Goal: Information Seeking & Learning: Check status

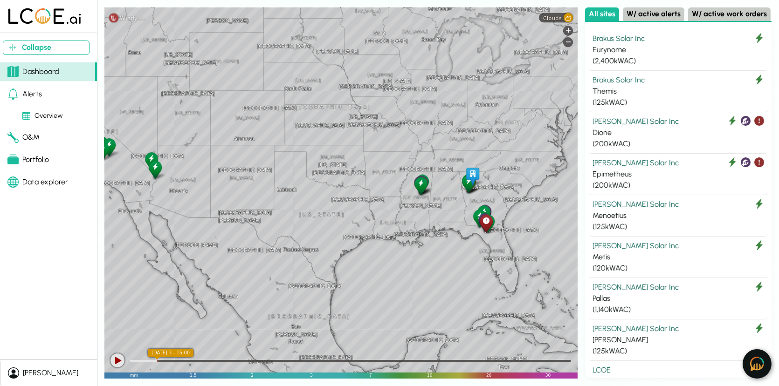
drag, startPoint x: 513, startPoint y: 213, endPoint x: 459, endPoint y: 213, distance: 53.6
click at [459, 213] on div "[GEOGRAPHIC_DATA] [GEOGRAPHIC_DATA] [GEOGRAPHIC_DATA] [US_STATE] [US_STATE] [GE…" at bounding box center [340, 192] width 473 height 371
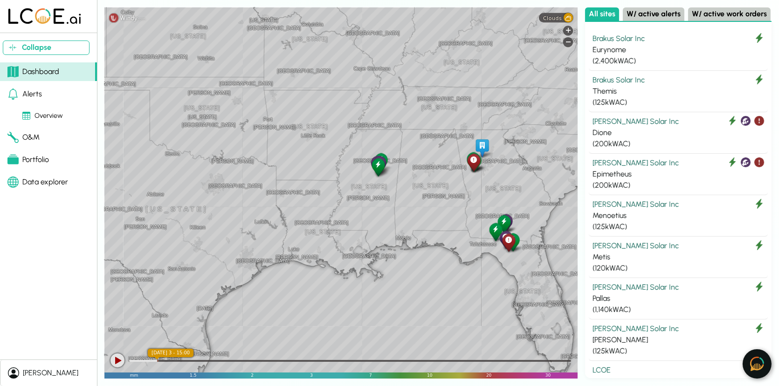
drag, startPoint x: 461, startPoint y: 258, endPoint x: 393, endPoint y: 258, distance: 68.0
click at [393, 258] on div "[GEOGRAPHIC_DATA] [US_STATE] [GEOGRAPHIC_DATA] [GEOGRAPHIC_DATA] [GEOGRAPHIC_DA…" at bounding box center [340, 192] width 473 height 371
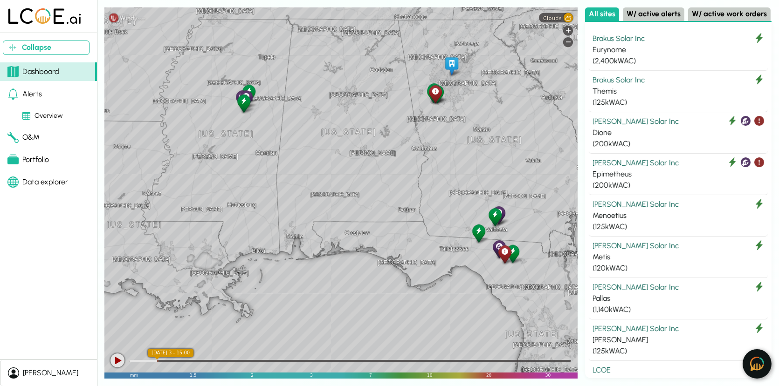
click at [759, 362] on img at bounding box center [757, 364] width 14 height 14
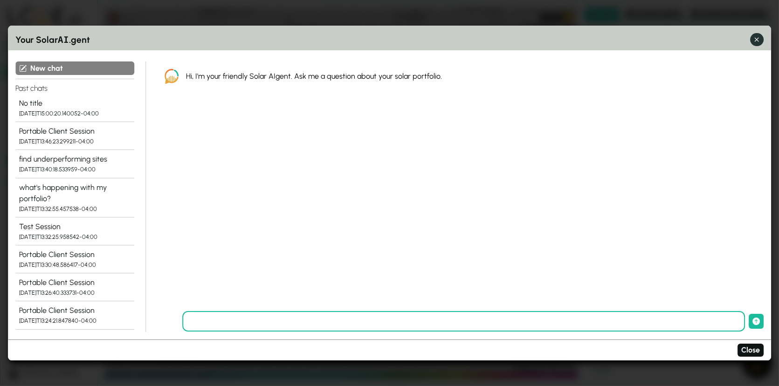
click at [760, 40] on icon "button" at bounding box center [757, 40] width 10 height 10
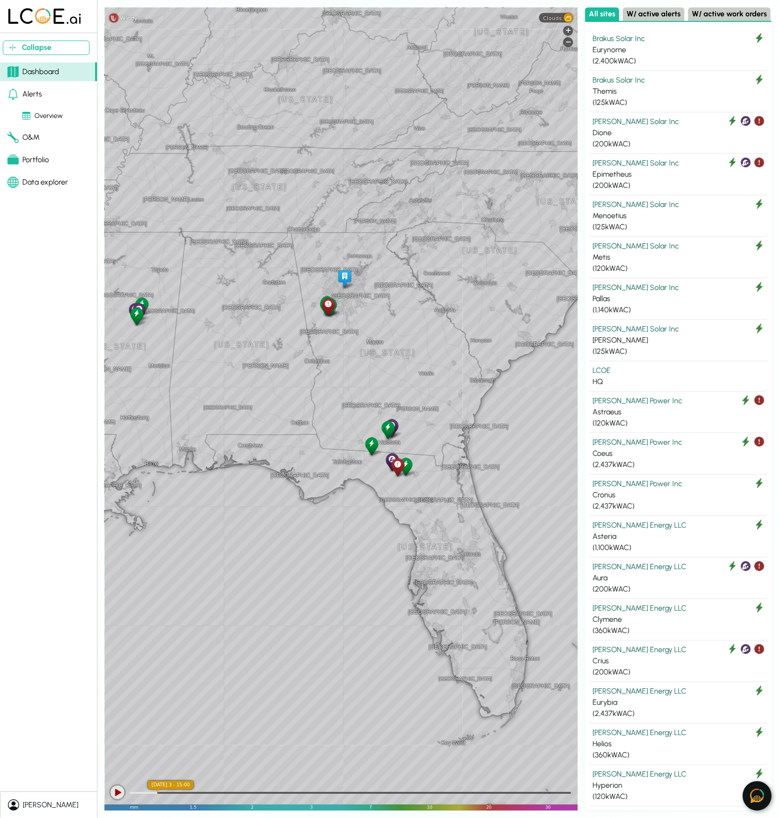
drag, startPoint x: 465, startPoint y: 317, endPoint x: 357, endPoint y: 314, distance: 107.2
click at [357, 314] on div "[GEOGRAPHIC_DATA] [GEOGRAPHIC_DATA] [GEOGRAPHIC_DATA] [US_STATE] [GEOGRAPHIC_DA…" at bounding box center [340, 408] width 473 height 803
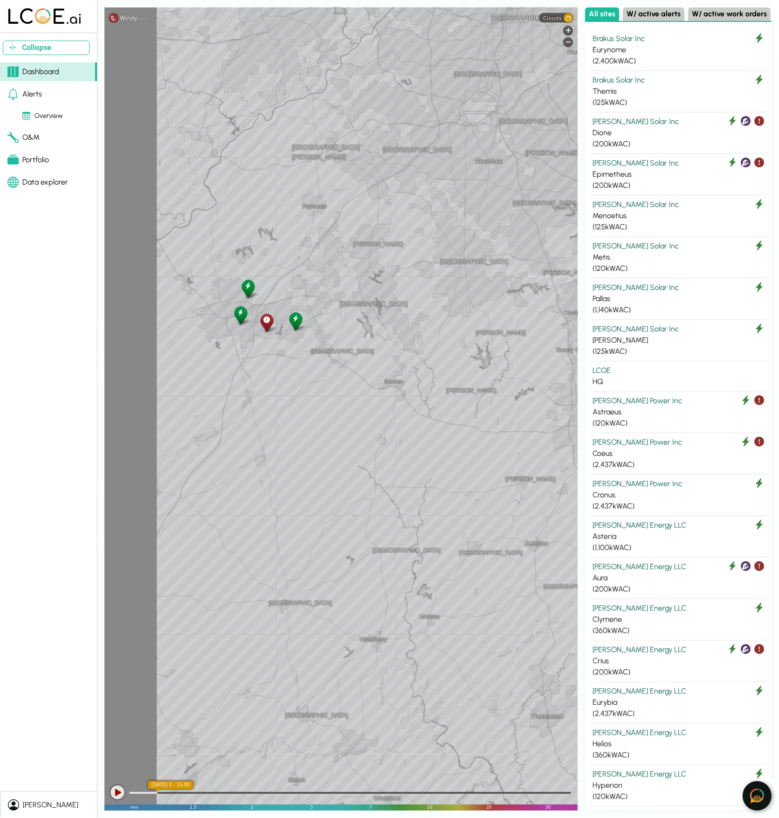
drag, startPoint x: 288, startPoint y: 311, endPoint x: 574, endPoint y: 282, distance: 288.0
click at [574, 282] on div "Sunny Side [GEOGRAPHIC_DATA] [PERSON_NAME] [PERSON_NAME] [GEOGRAPHIC_DATA] [GEO…" at bounding box center [340, 408] width 473 height 803
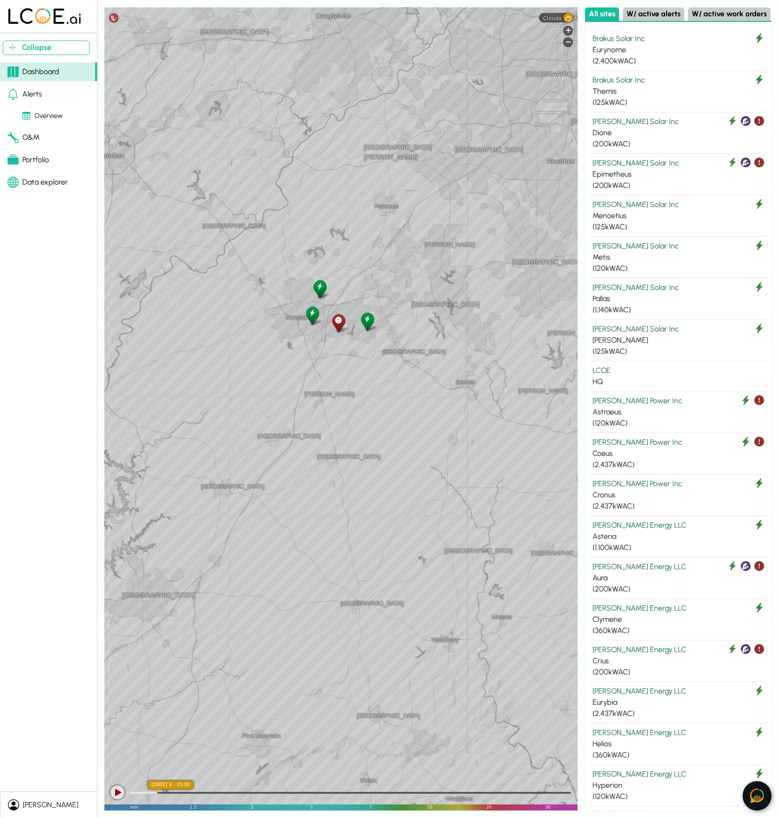
drag, startPoint x: 268, startPoint y: 282, endPoint x: 339, endPoint y: 282, distance: 70.4
click at [339, 282] on div "Sunny Side [GEOGRAPHIC_DATA] [PERSON_NAME] [PERSON_NAME] [GEOGRAPHIC_DATA] [GEO…" at bounding box center [340, 408] width 473 height 803
click at [120, 386] on div at bounding box center [117, 792] width 14 height 14
click at [555, 20] on span "Clouds" at bounding box center [552, 18] width 19 height 6
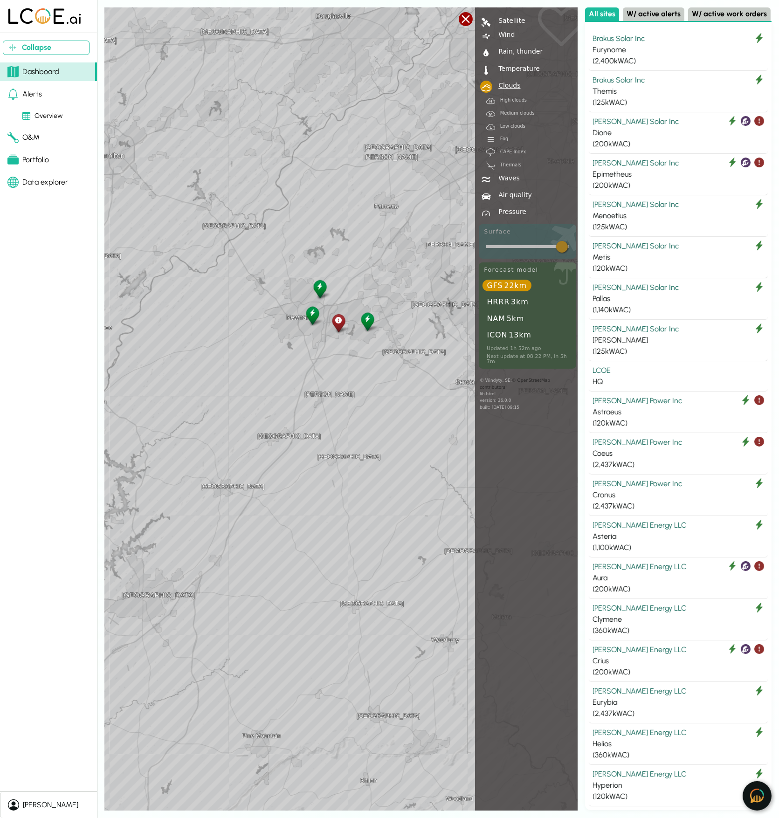
click at [462, 19] on div at bounding box center [465, 19] width 14 height 14
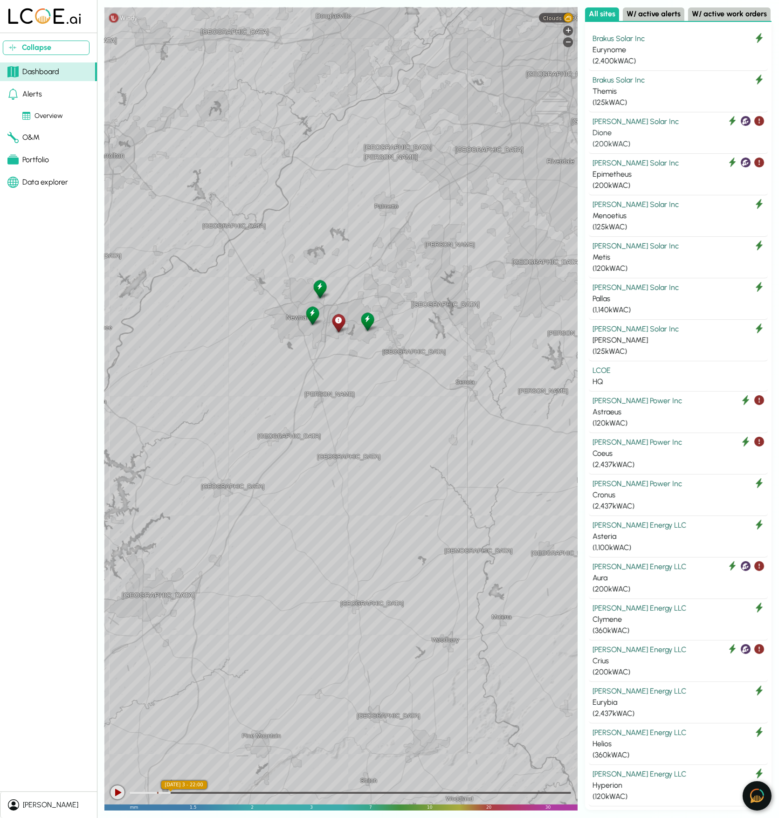
click at [647, 122] on div "[PERSON_NAME] Solar Inc" at bounding box center [677, 121] width 171 height 11
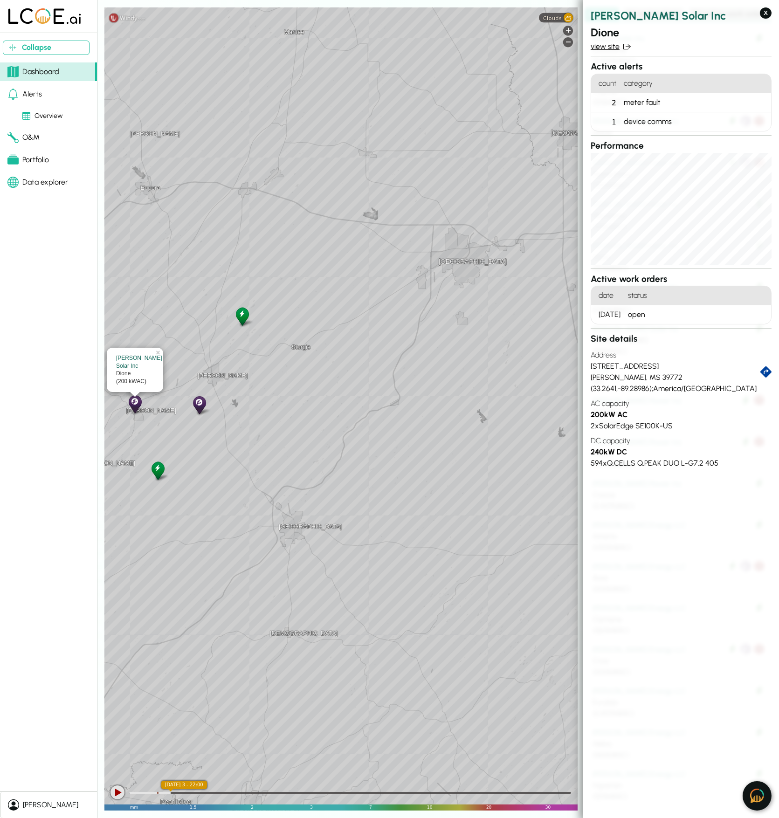
click at [615, 43] on link "view site" at bounding box center [680, 46] width 181 height 11
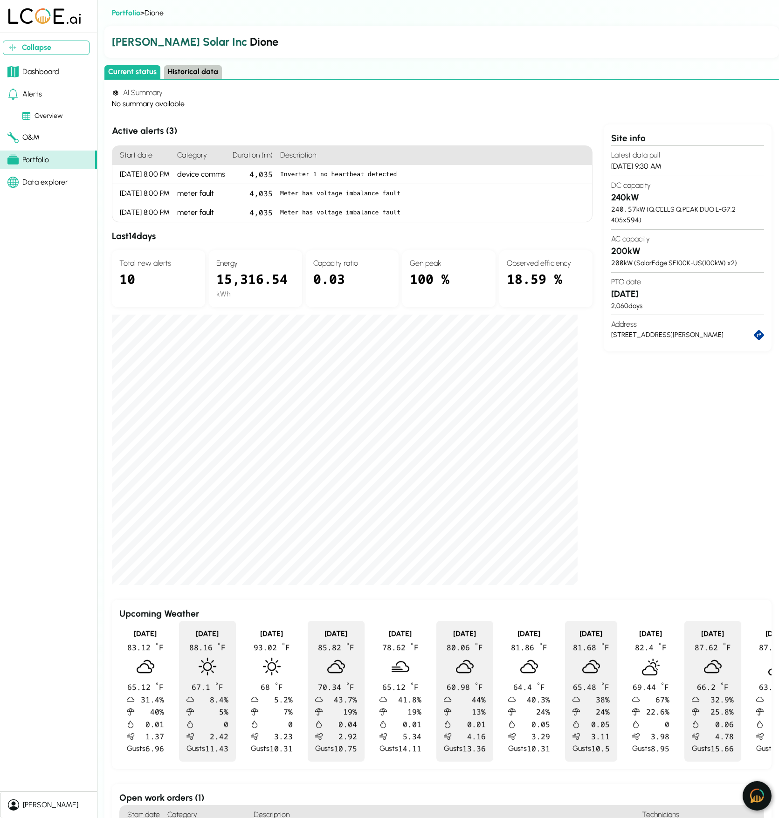
click at [196, 72] on button "Historical data" at bounding box center [193, 72] width 58 height 14
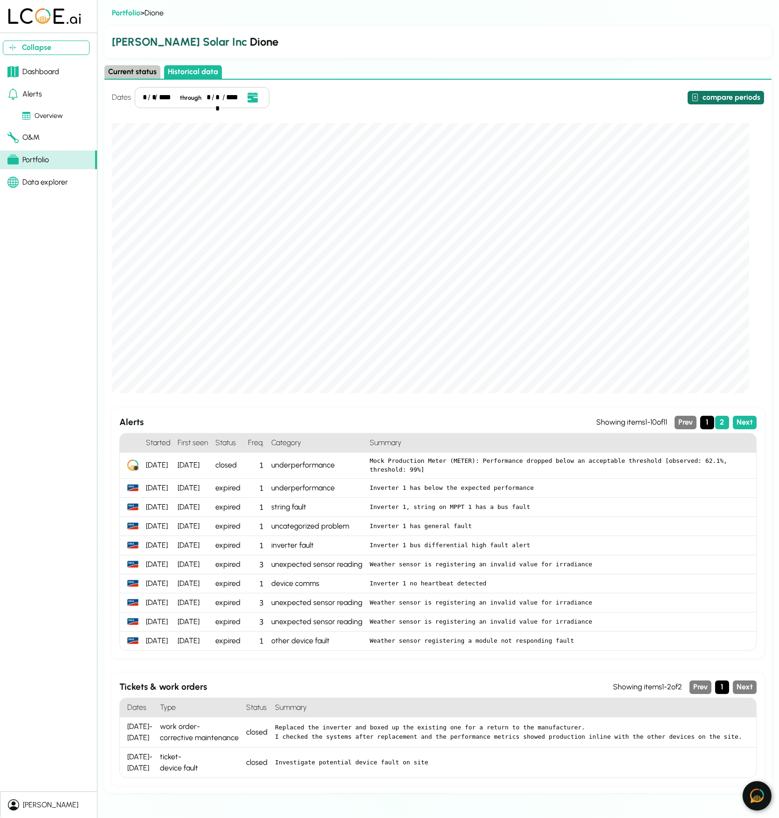
click at [733, 96] on button "compare periods" at bounding box center [725, 98] width 76 height 14
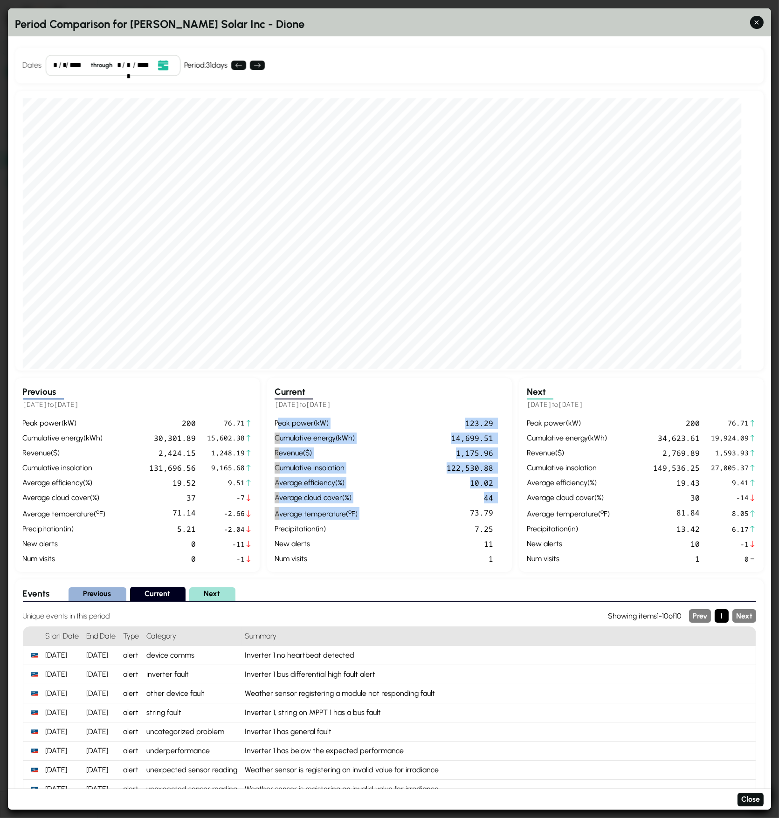
drag, startPoint x: 283, startPoint y: 424, endPoint x: 371, endPoint y: 511, distance: 124.2
click at [371, 386] on div "peak power ( kW ) 123.29 cumulative energy ( kWh ) 14,699.51 revenue ( $ ) 1,17…" at bounding box center [389, 490] width 230 height 147
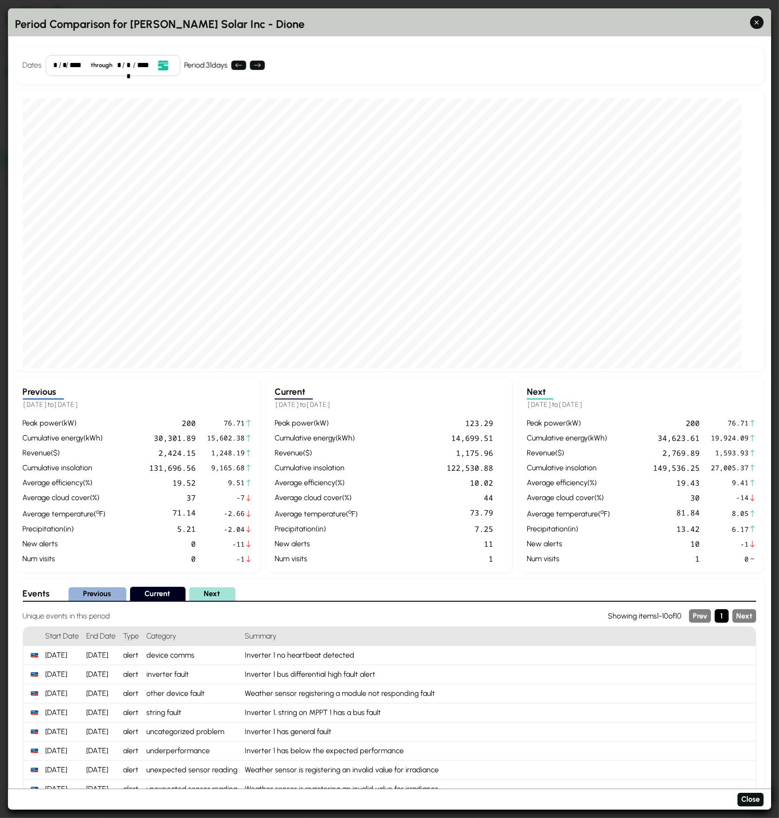
click at [314, 386] on div "peak power ( kW ) 123.29 cumulative energy ( kWh ) 14,699.51 revenue ( $ ) 1,17…" at bounding box center [389, 490] width 230 height 147
click at [292, 386] on div "revenue ( $ )" at bounding box center [315, 452] width 83 height 11
click at [290, 386] on div "average efficiency ( % )" at bounding box center [315, 482] width 83 height 11
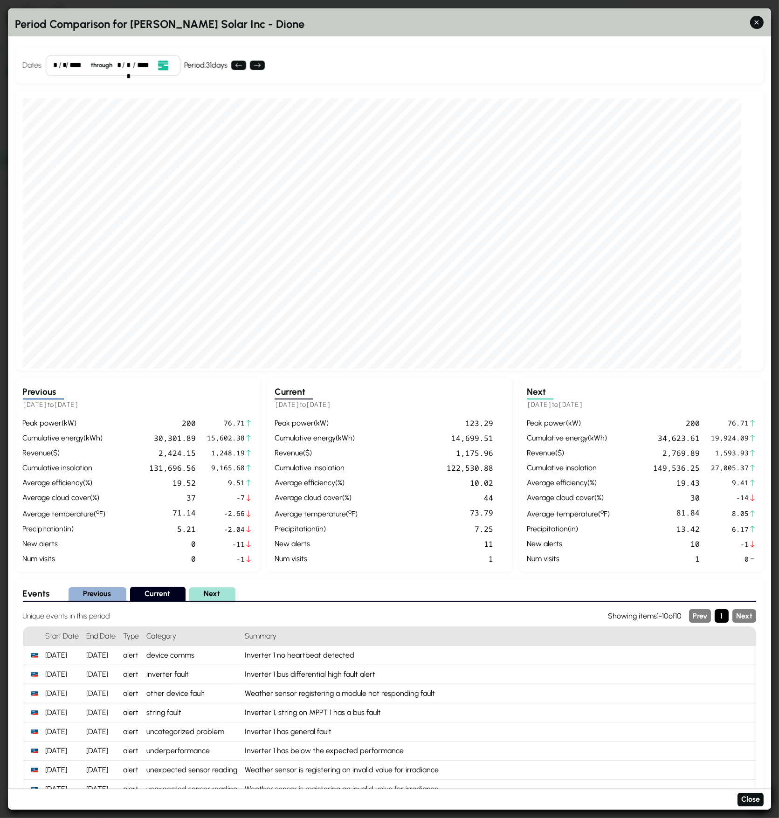
click at [284, 386] on div "peak power ( kW ) 123.29 cumulative energy ( kWh ) 14,699.51 revenue ( $ ) 1,17…" at bounding box center [389, 490] width 230 height 147
drag, startPoint x: 287, startPoint y: 450, endPoint x: 472, endPoint y: 461, distance: 185.3
click at [472, 386] on div "peak power ( kW ) 123.29 cumulative energy ( kWh ) 14,699.51 revenue ( $ ) 1,17…" at bounding box center [389, 490] width 230 height 147
click at [473, 386] on div "1,175.96" at bounding box center [427, 452] width 132 height 11
click at [294, 386] on div "Current [DATE] to [DATE] peak power ( kW ) 123.29 cumulative energy ( kWh ) 14,…" at bounding box center [389, 475] width 245 height 194
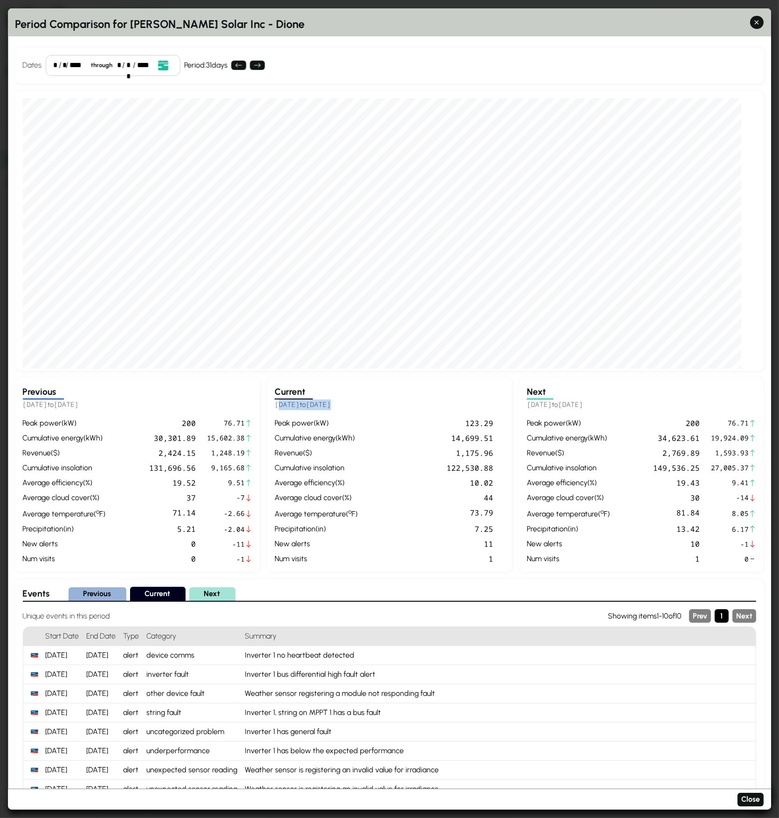
drag, startPoint x: 291, startPoint y: 404, endPoint x: 350, endPoint y: 404, distance: 59.6
click at [350, 386] on h5 "[DATE] to [DATE]" at bounding box center [389, 405] width 230 height 11
drag, startPoint x: 130, startPoint y: 407, endPoint x: 18, endPoint y: 407, distance: 112.8
click at [18, 386] on div "Previous [DATE] to [DATE] peak power ( kW ) 200 76.71 cumulative energy ( kWh )…" at bounding box center [137, 475] width 245 height 194
click at [79, 386] on span "[DATE]" at bounding box center [66, 404] width 25 height 9
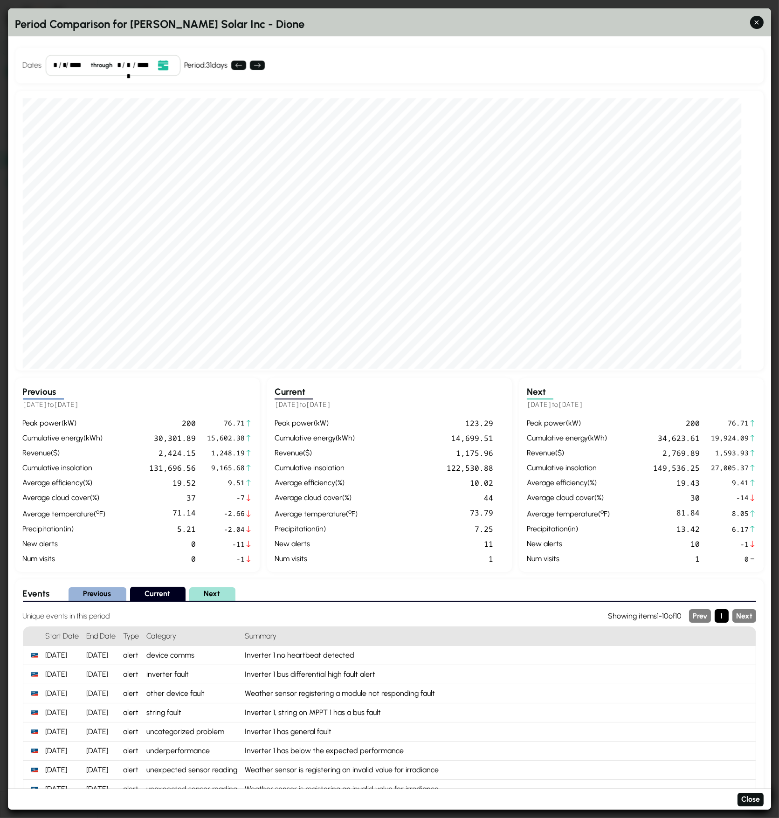
drag, startPoint x: 112, startPoint y: 406, endPoint x: 33, endPoint y: 406, distance: 79.7
click at [33, 386] on h5 "[DATE] to [DATE]" at bounding box center [138, 405] width 230 height 11
drag, startPoint x: 529, startPoint y: 403, endPoint x: 619, endPoint y: 407, distance: 90.5
click at [619, 386] on h5 "[DATE] to [DATE]" at bounding box center [641, 405] width 230 height 11
click at [161, 66] on icon "Open date picker" at bounding box center [163, 65] width 10 height 10
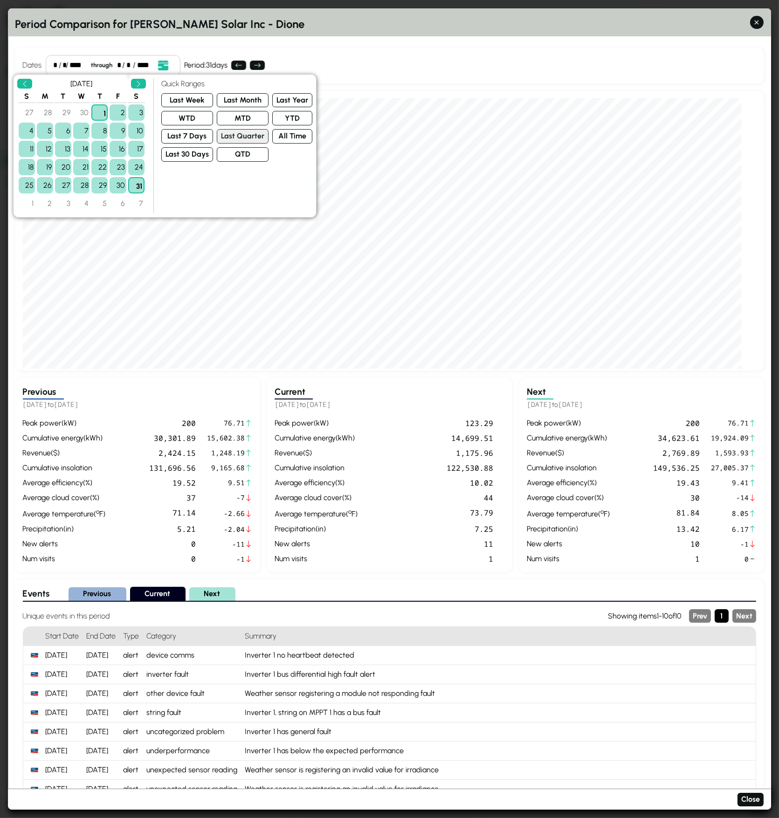
click at [246, 135] on button "Last Quarter" at bounding box center [243, 136] width 52 height 14
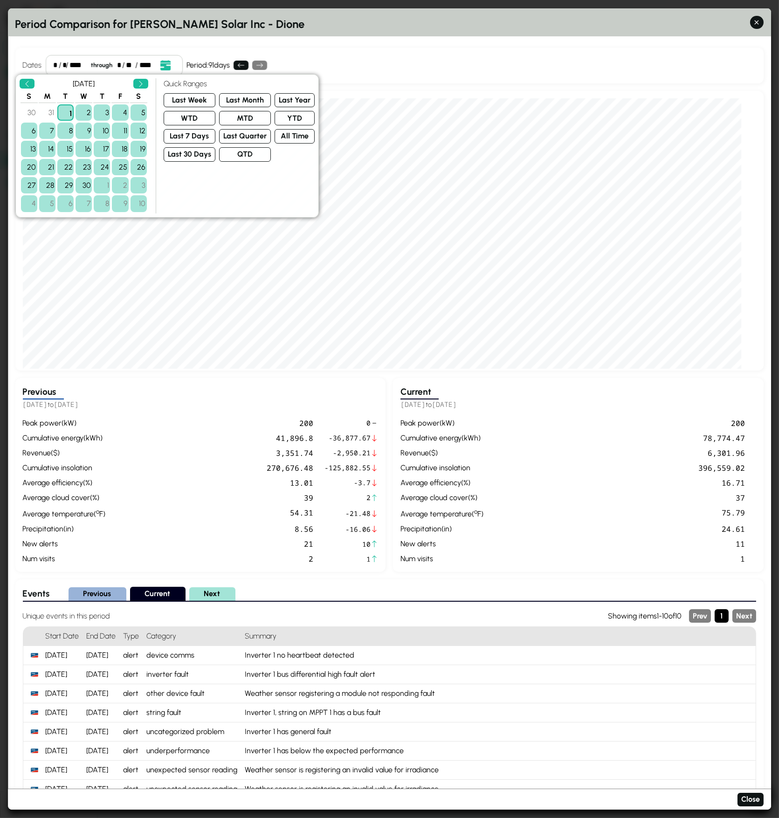
click at [470, 38] on div "Period Comparison for [PERSON_NAME] Solar Inc - Dione Dates * / * / **** throug…" at bounding box center [389, 408] width 763 height 801
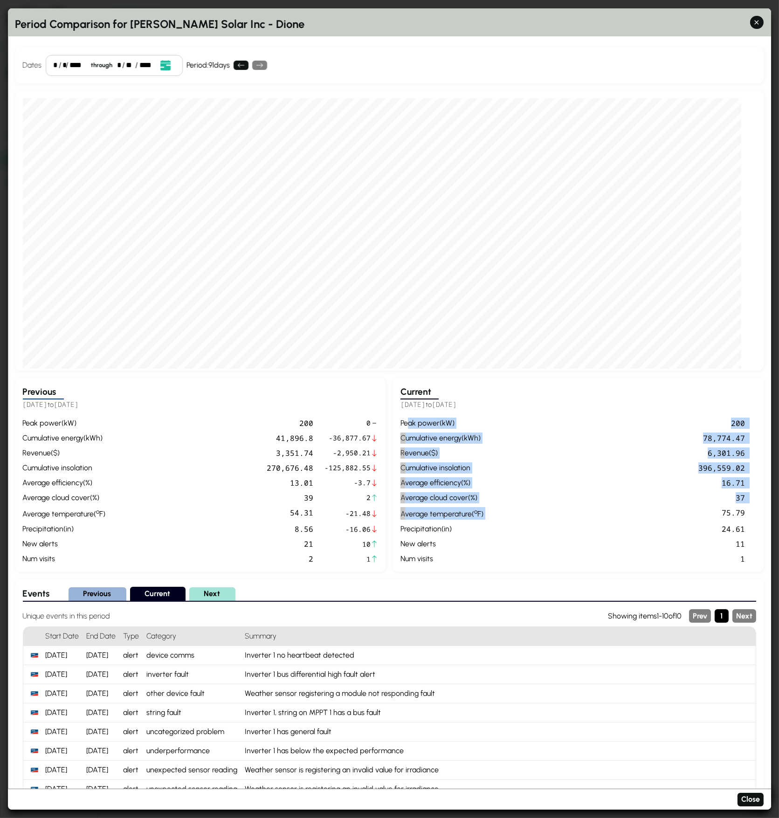
drag, startPoint x: 407, startPoint y: 421, endPoint x: 541, endPoint y: 513, distance: 163.2
click at [541, 386] on div "peak power ( kW ) 200 cumulative energy ( kWh ) 78,774.47 revenue ( $ ) 6,301.9…" at bounding box center [578, 490] width 355 height 147
click at [164, 66] on icon "Open date picker" at bounding box center [166, 65] width 10 height 10
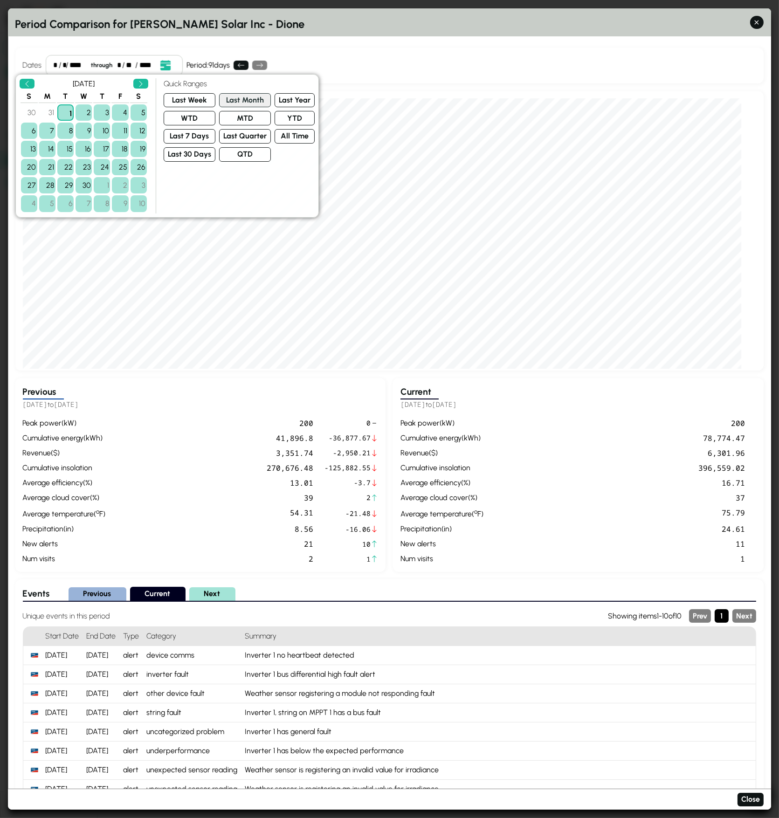
click at [231, 103] on button "Last Month" at bounding box center [245, 100] width 52 height 14
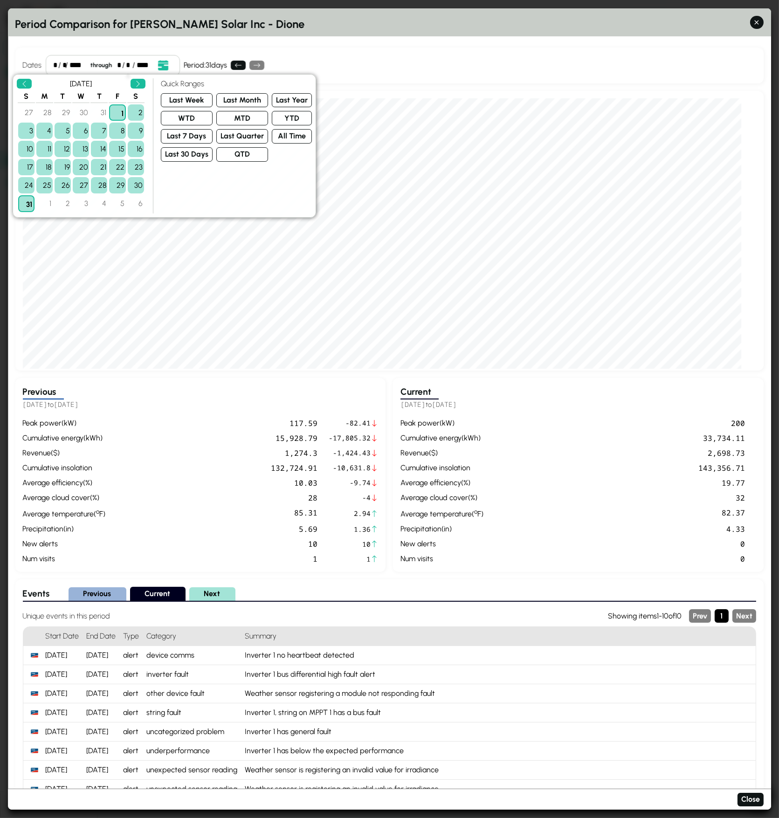
click at [432, 386] on div "revenue ( $ )" at bounding box center [442, 452] width 83 height 11
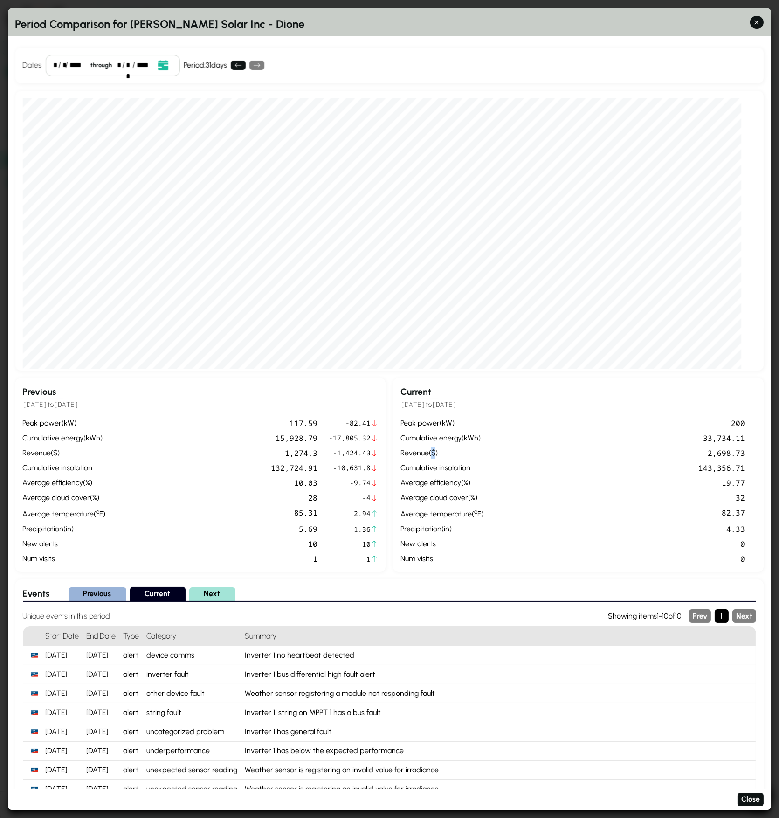
click at [432, 386] on div "revenue ( $ )" at bounding box center [442, 452] width 83 height 11
click at [421, 386] on div "peak power ( kW ) 200 cumulative energy ( kWh ) 33,734.11 revenue ( $ ) 2,698.7…" at bounding box center [578, 490] width 355 height 147
click at [159, 66] on icon "Open date picker" at bounding box center [163, 65] width 10 height 10
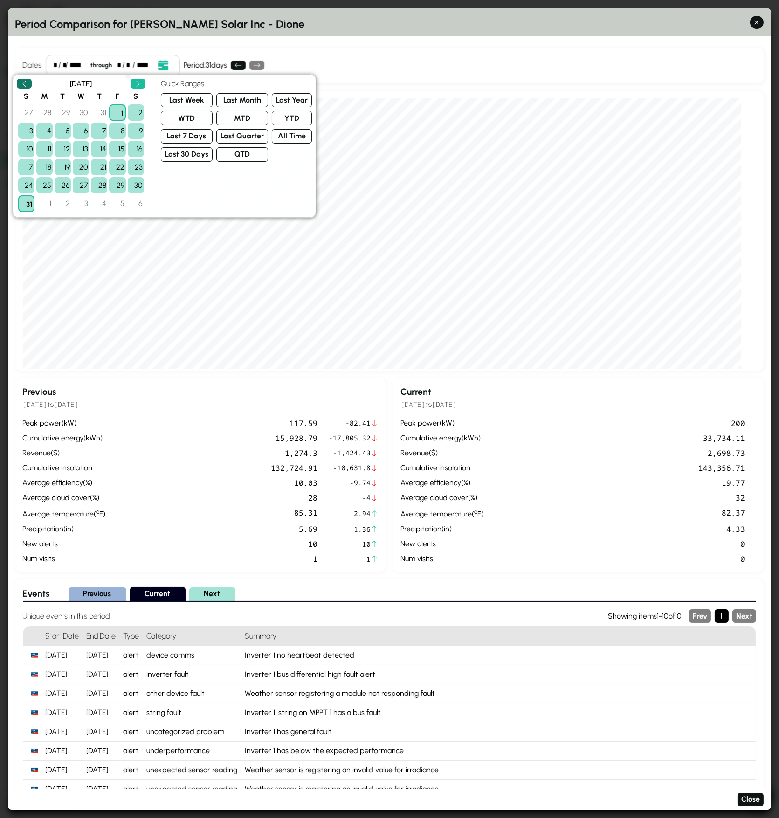
click at [24, 82] on icon "Previous" at bounding box center [24, 83] width 7 height 7
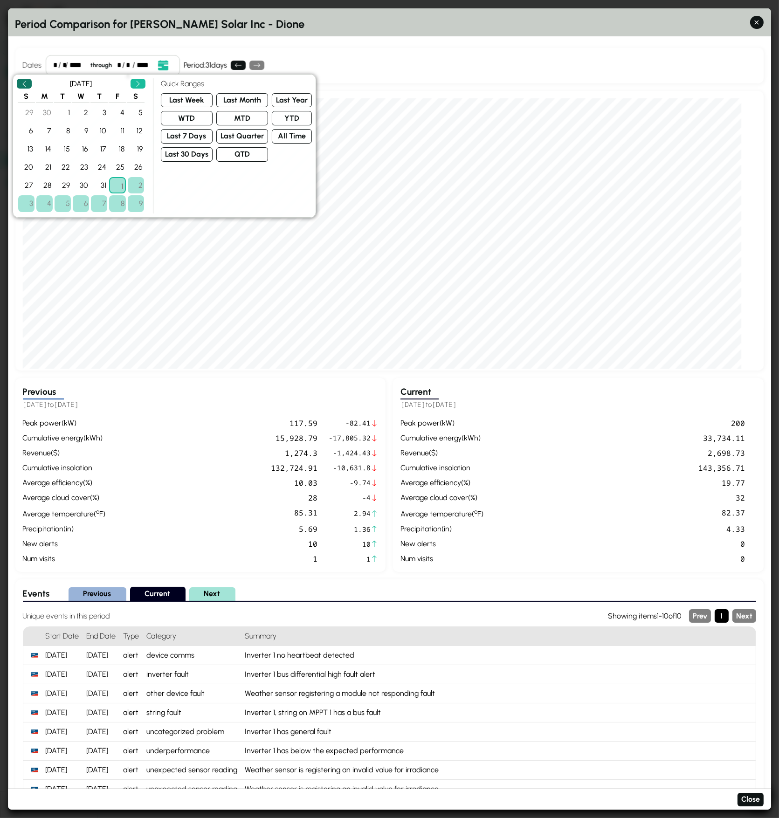
click at [24, 82] on icon "Previous" at bounding box center [24, 83] width 7 height 7
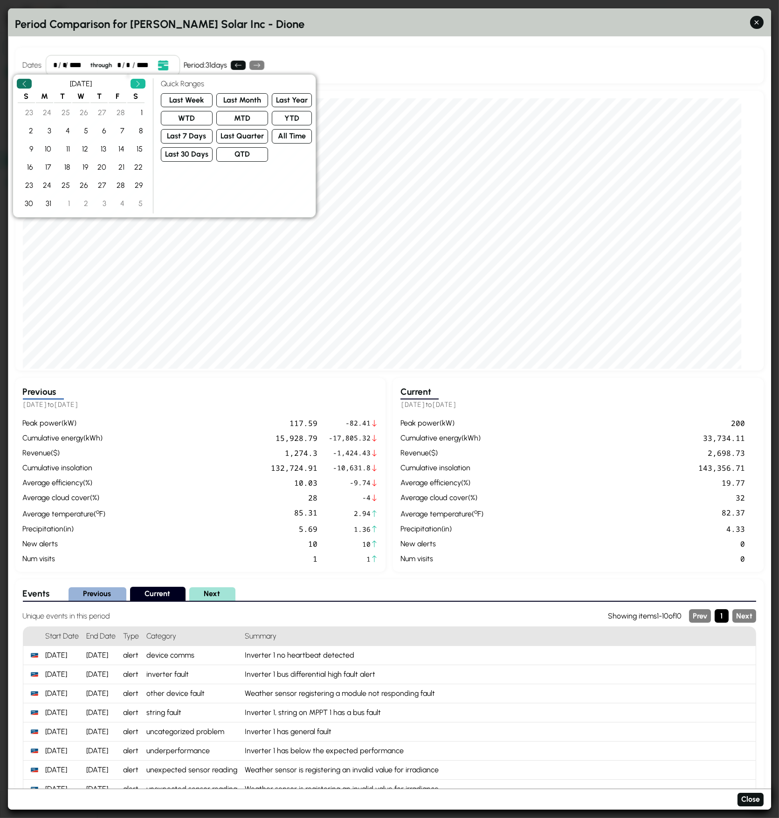
click at [24, 82] on icon "Previous" at bounding box center [24, 83] width 7 height 7
click at [65, 109] on div "1" at bounding box center [63, 112] width 16 height 16
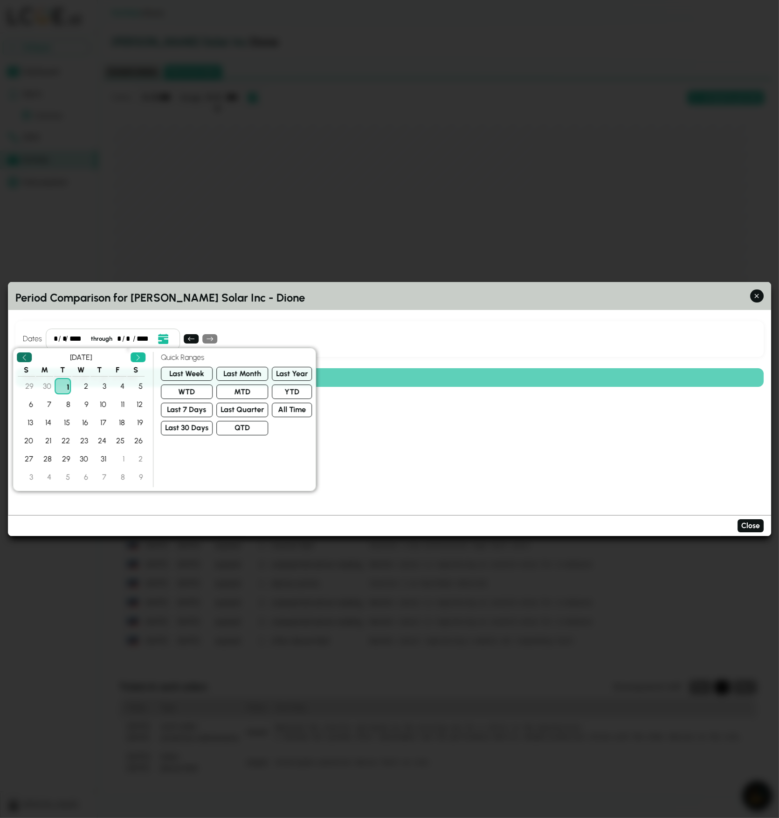
click at [27, 358] on icon "Previous" at bounding box center [24, 357] width 7 height 7
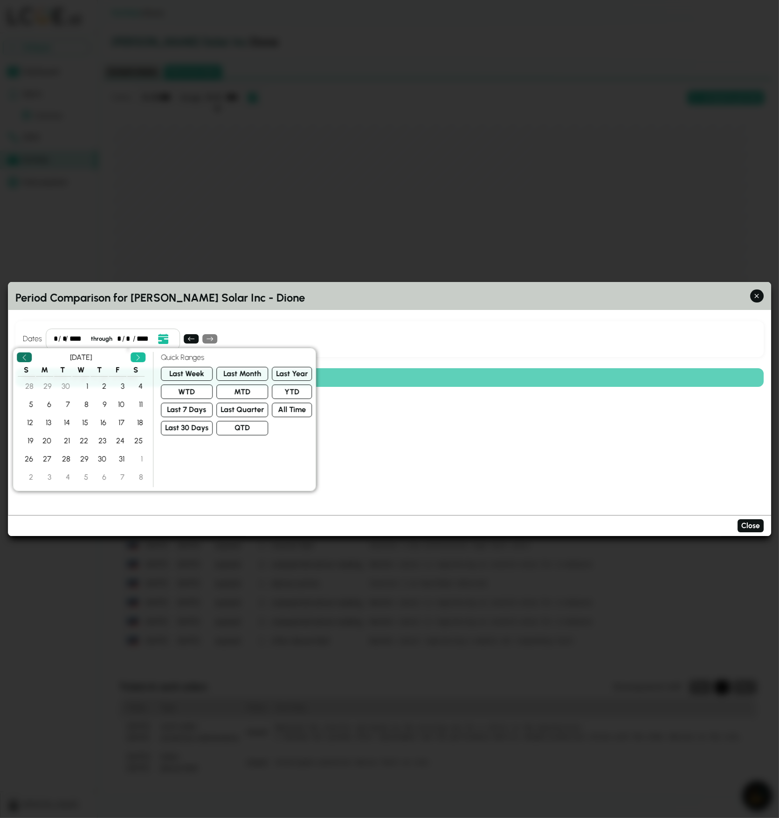
click at [27, 358] on icon "Previous" at bounding box center [24, 357] width 7 height 7
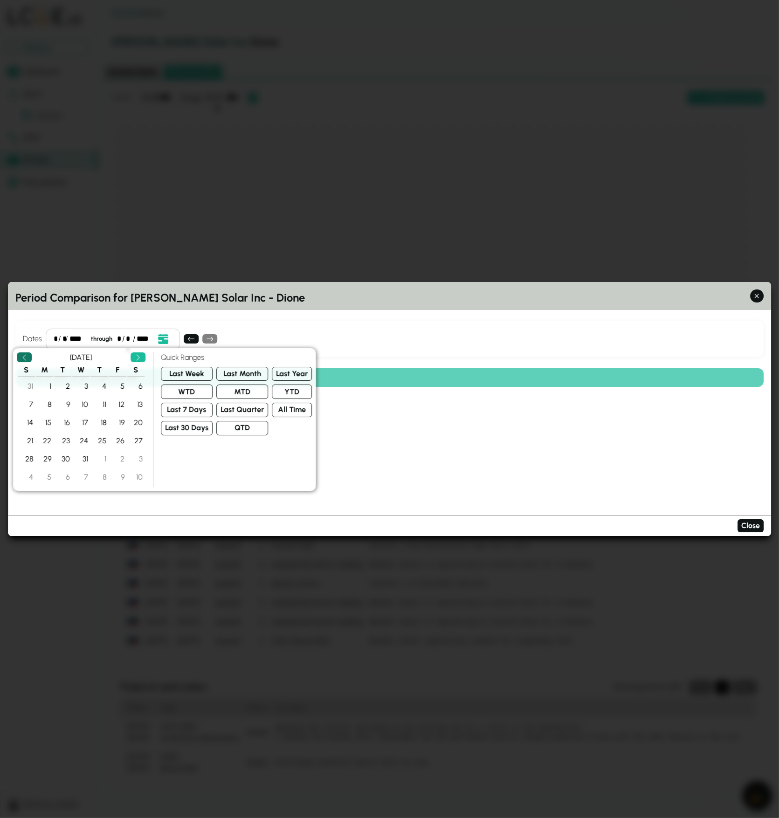
click at [27, 358] on icon "Previous" at bounding box center [24, 357] width 7 height 7
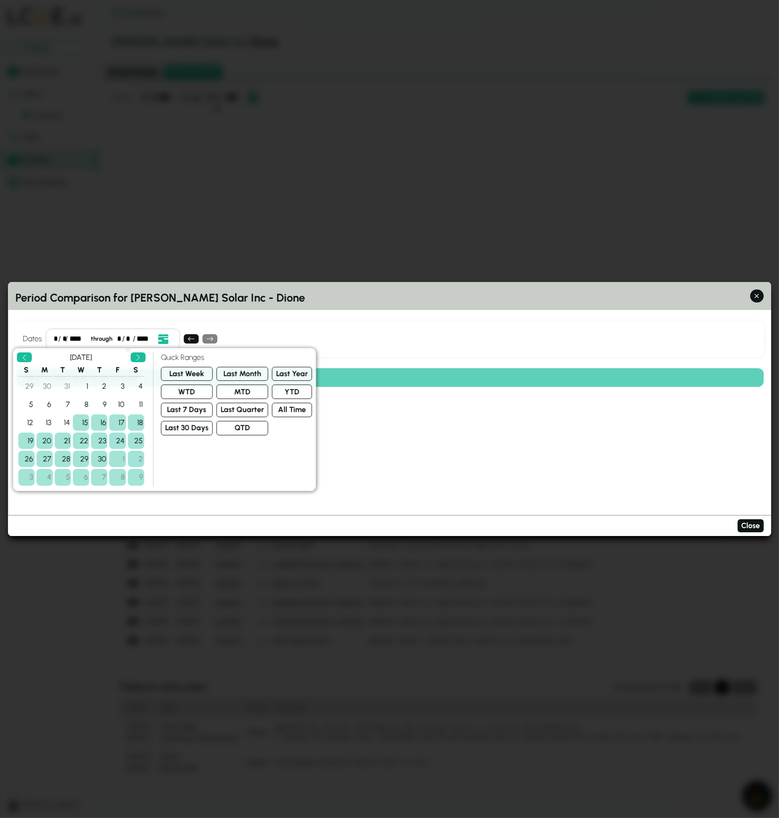
click at [80, 386] on div "15" at bounding box center [81, 422] width 16 height 16
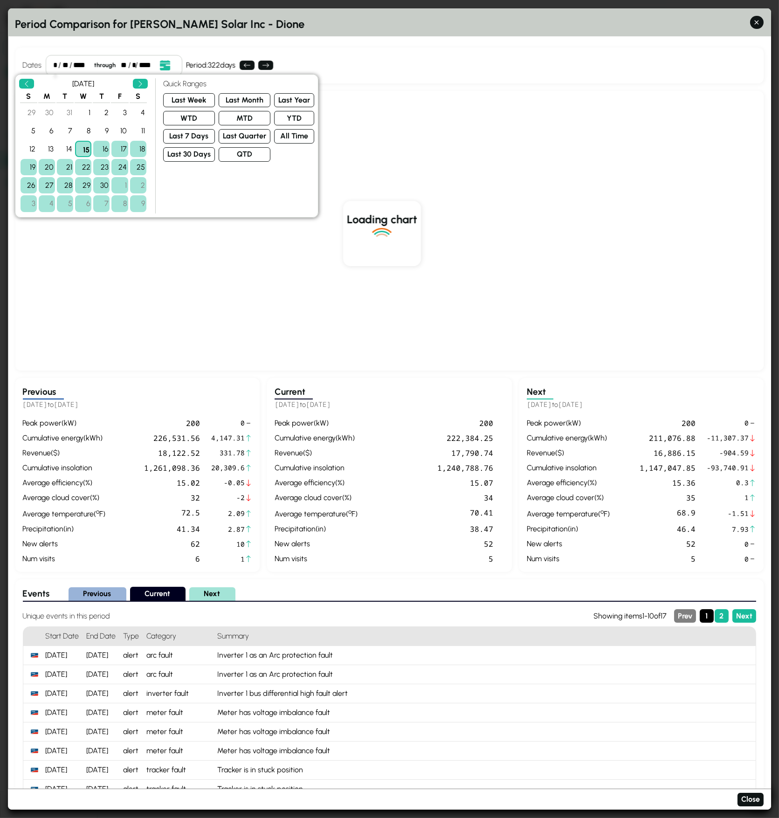
click at [451, 251] on div "Loading chart" at bounding box center [382, 233] width 718 height 270
